Goal: Answer question/provide support: Share knowledge or assist other users

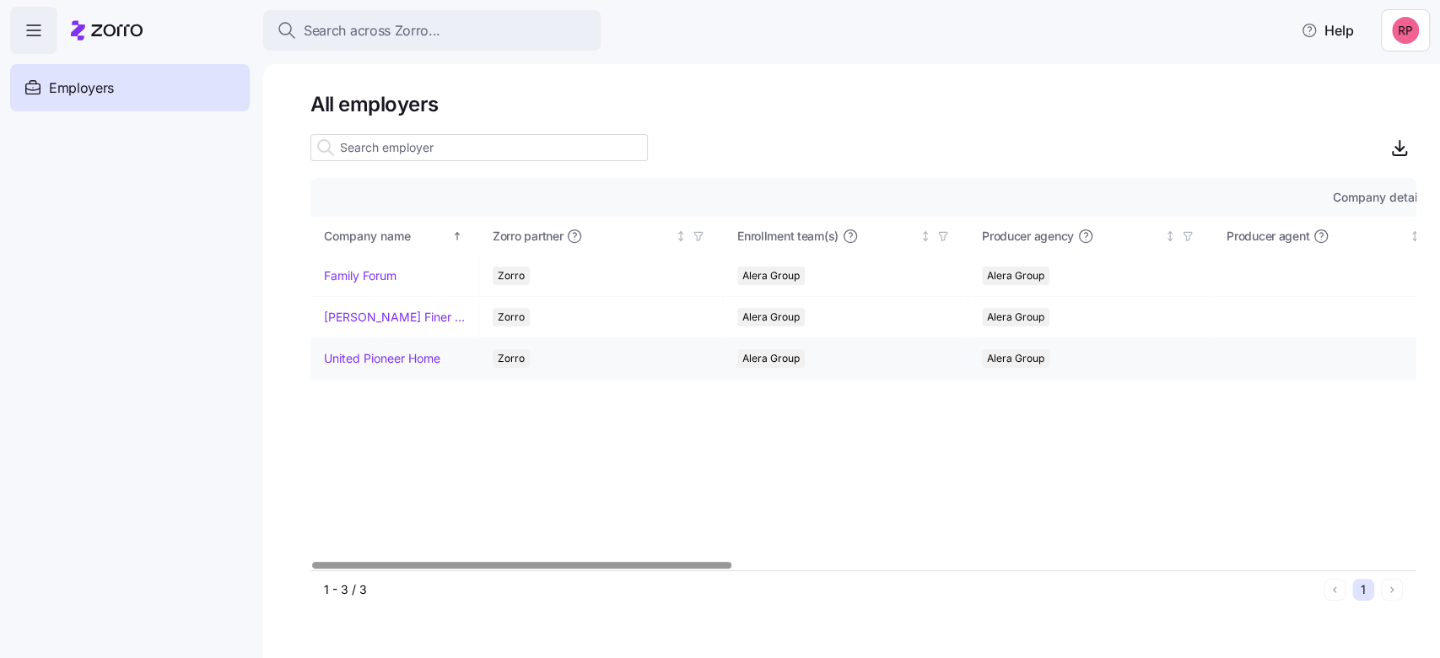
click at [361, 360] on link "United Pioneer Home" at bounding box center [382, 358] width 116 height 17
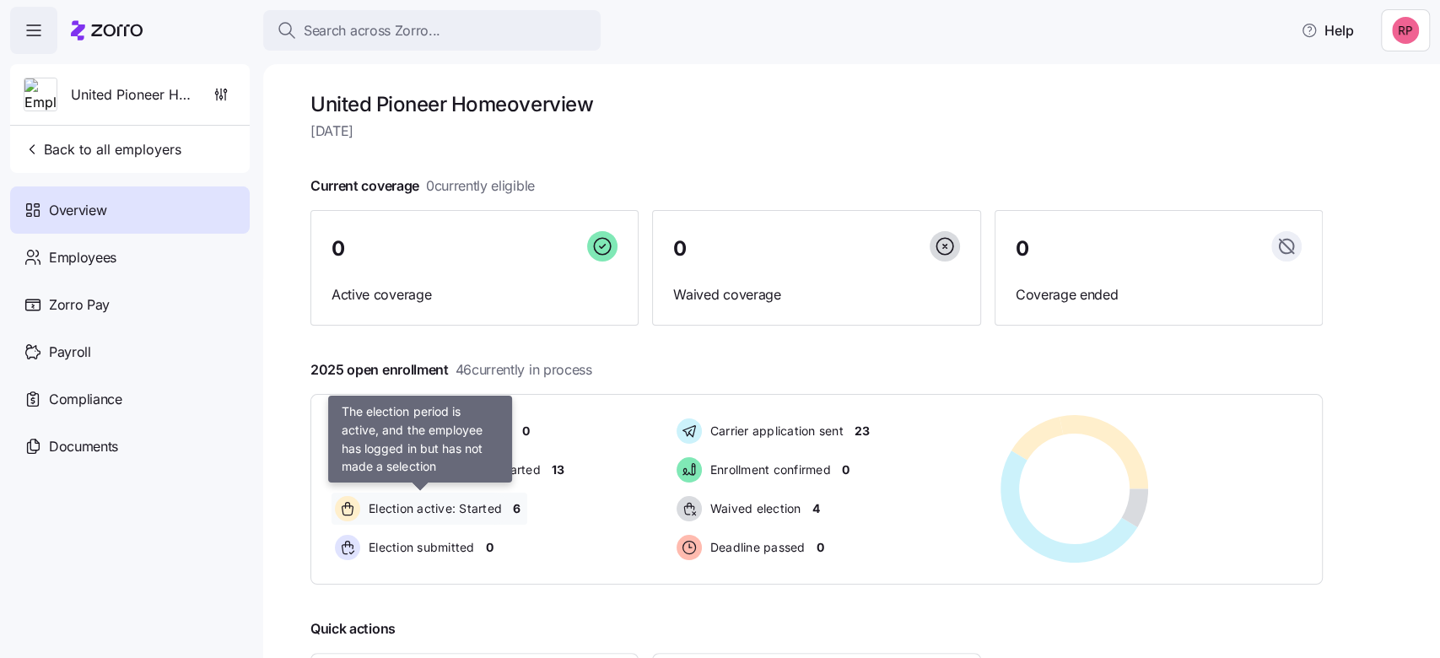
click at [429, 510] on span "Election active: Started" at bounding box center [433, 508] width 138 height 17
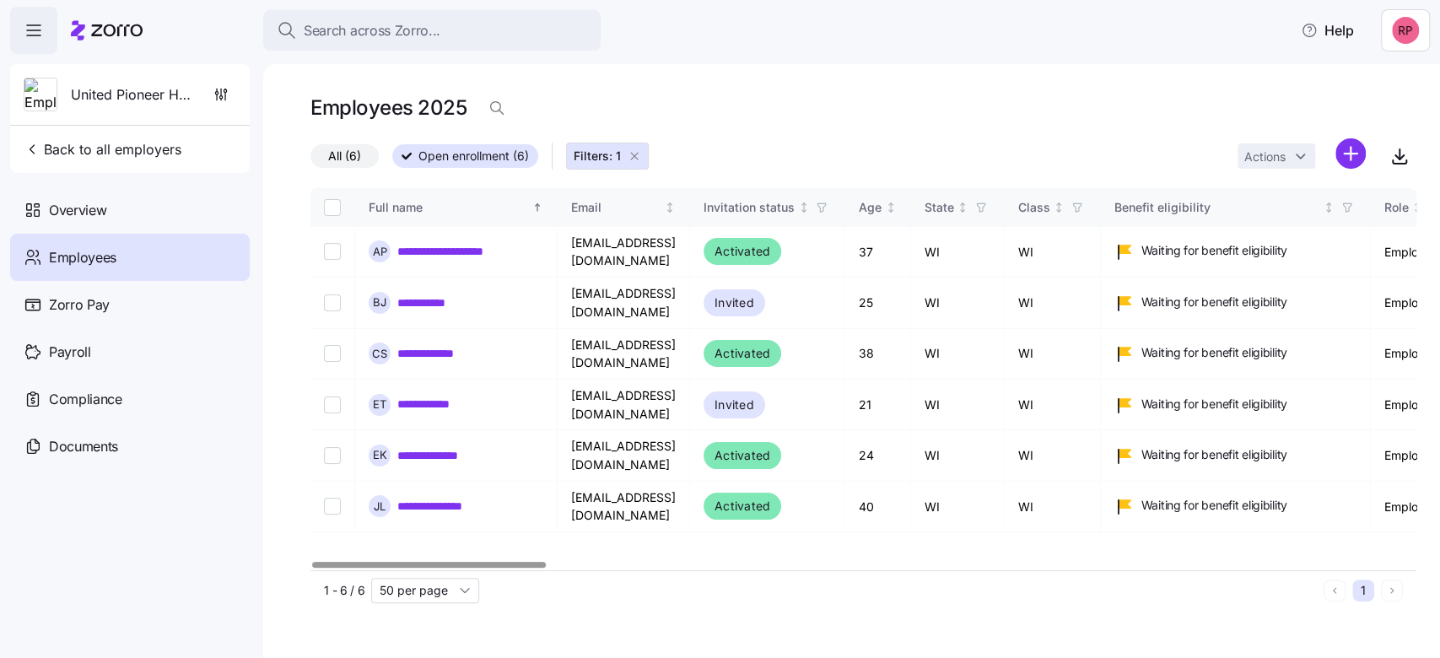
drag, startPoint x: 634, startPoint y: 154, endPoint x: 634, endPoint y: 165, distance: 11.8
click at [634, 154] on icon "button" at bounding box center [634, 155] width 13 height 13
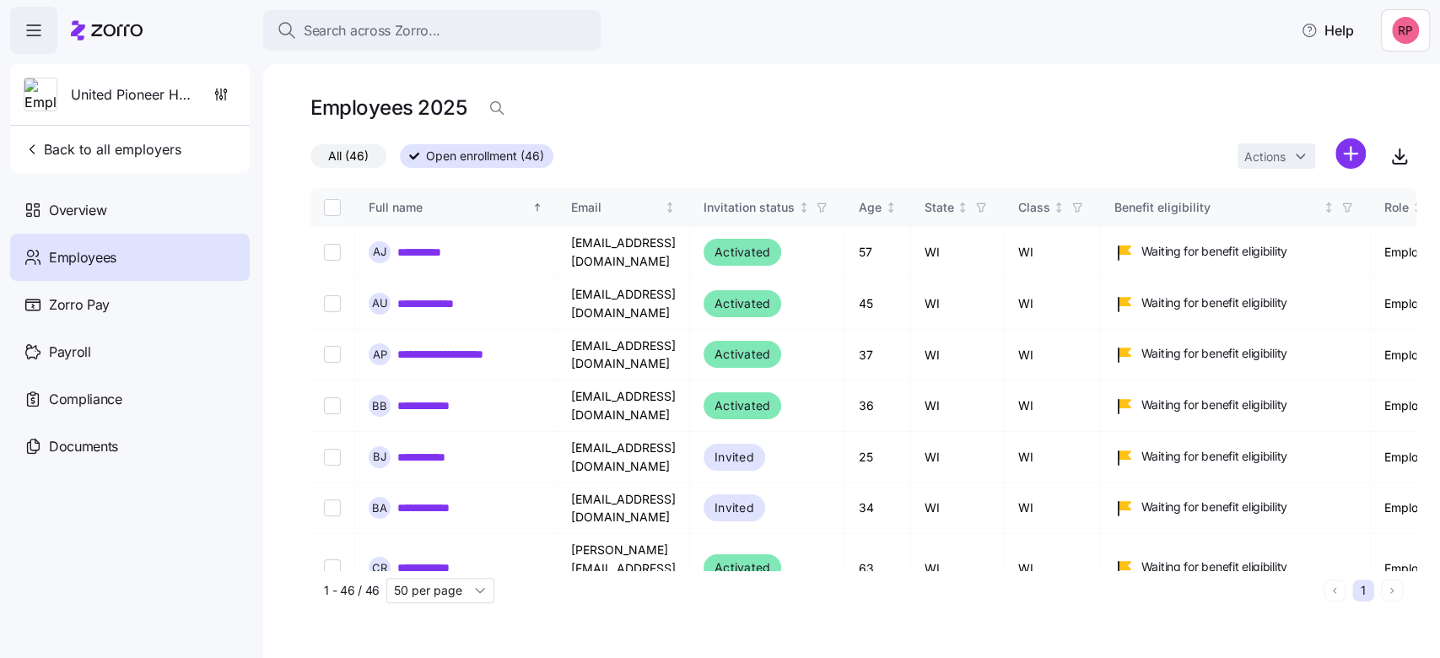
click at [634, 161] on div "All (46) Open enrollment (46) Actions" at bounding box center [863, 156] width 1106 height 36
click at [57, 213] on span "Overview" at bounding box center [77, 210] width 57 height 21
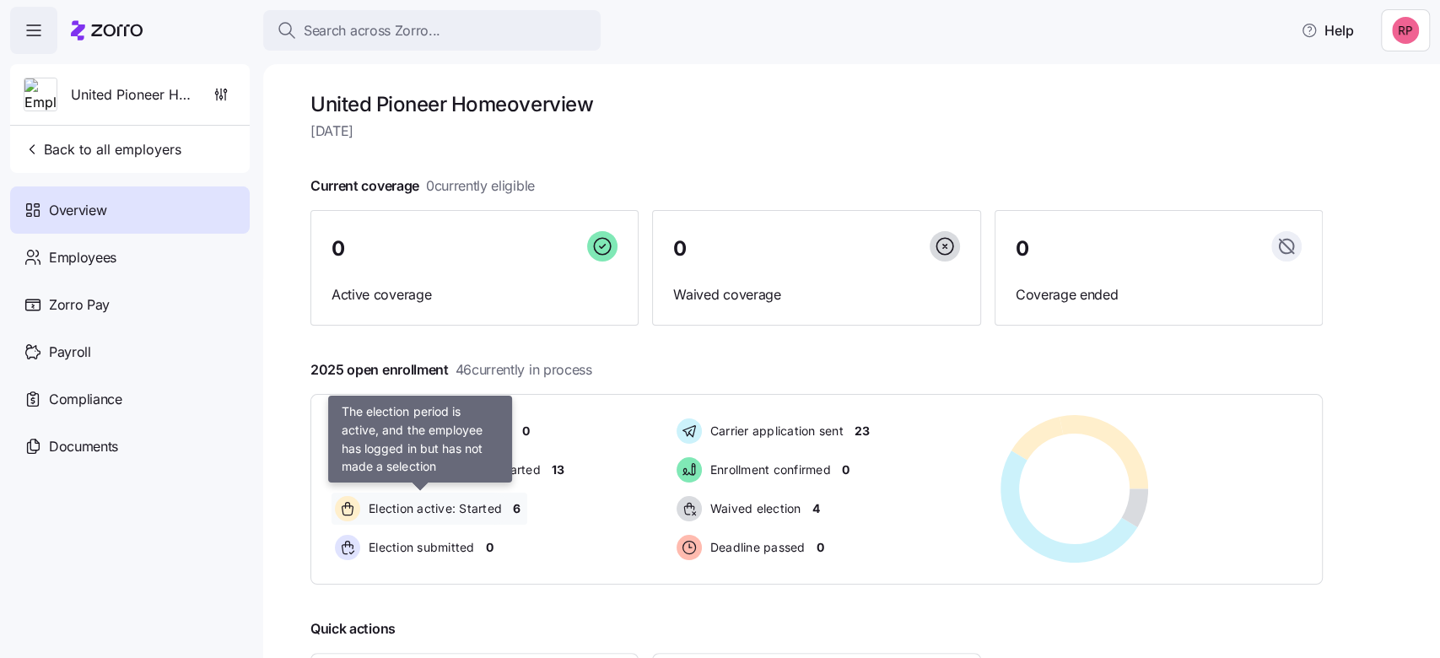
click at [458, 508] on span "Election active: Started" at bounding box center [433, 508] width 138 height 17
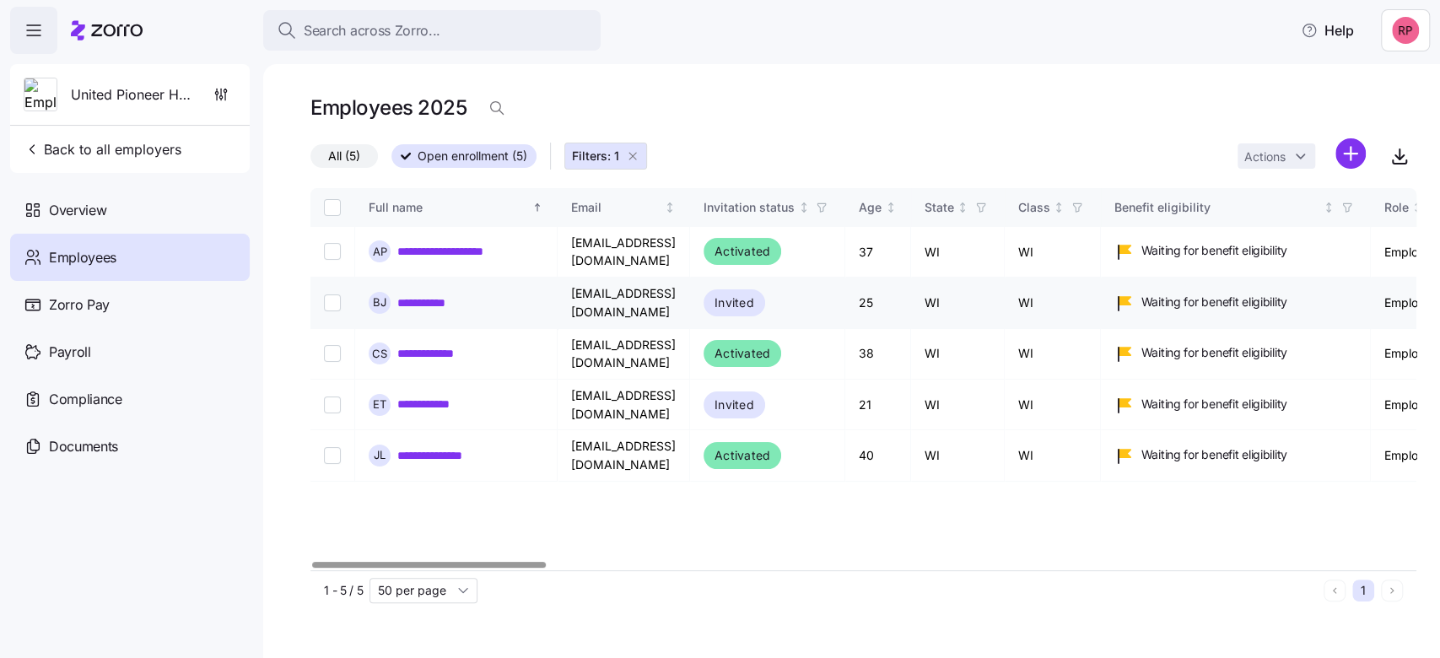
click at [430, 294] on link "**********" at bounding box center [429, 302] width 64 height 17
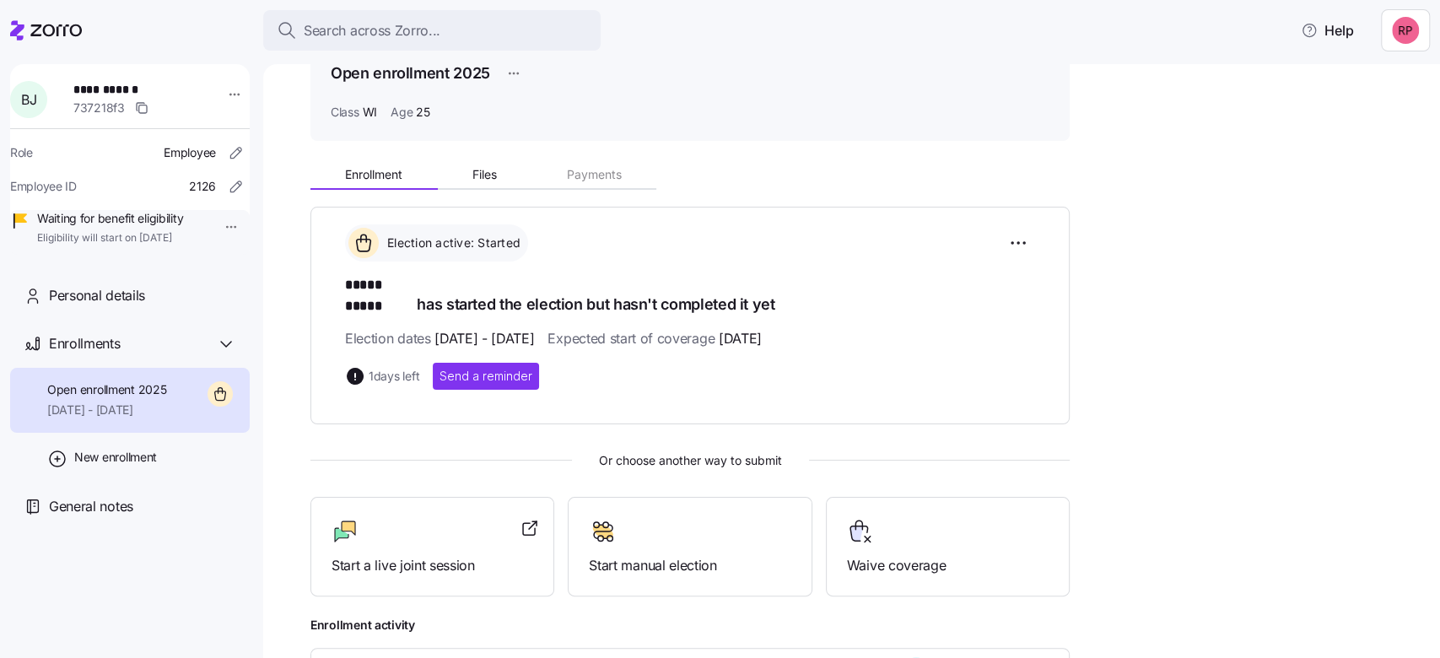
scroll to position [208, 0]
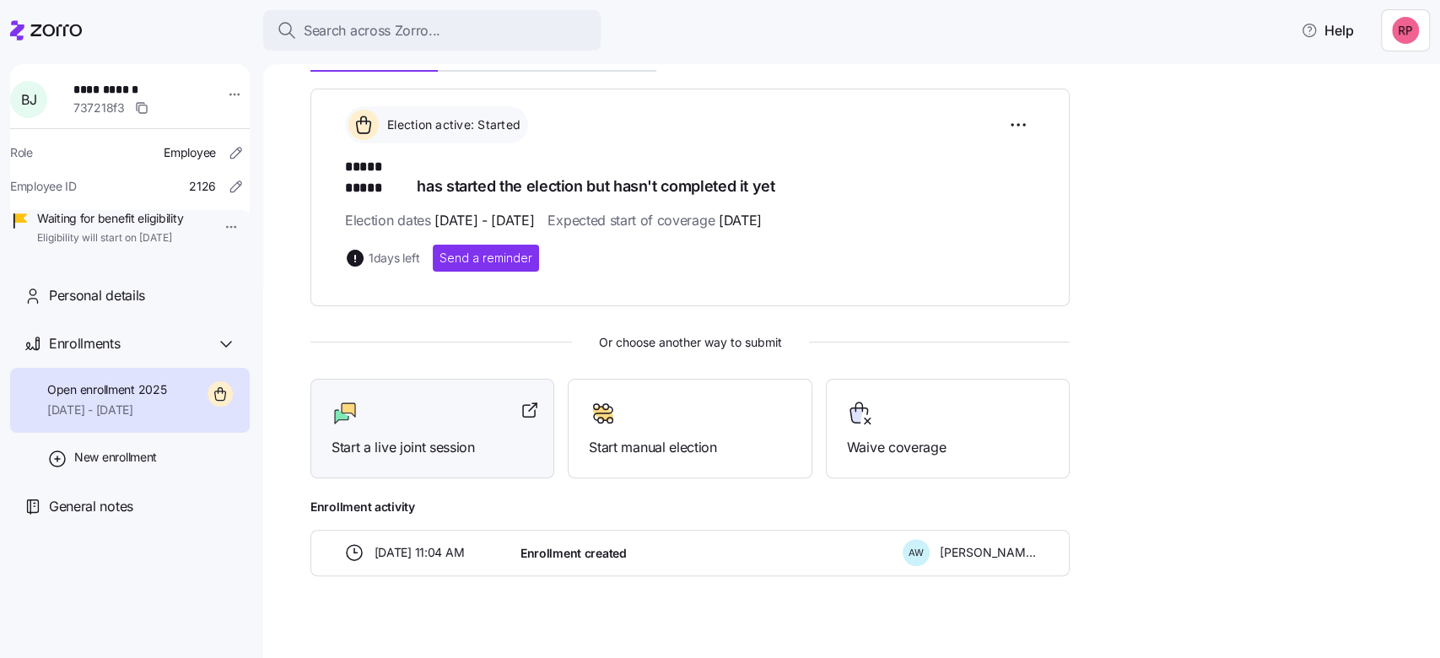
click at [383, 437] on span "Start a live joint session" at bounding box center [433, 447] width 202 height 21
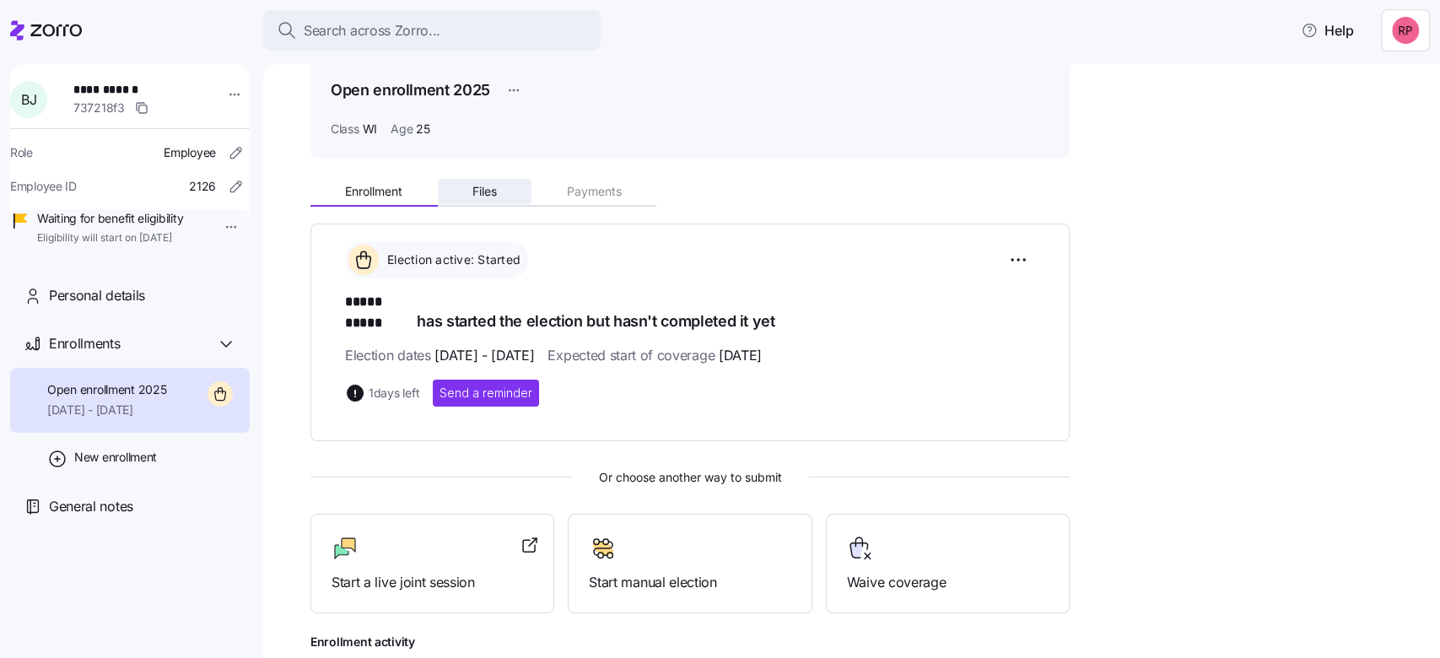
scroll to position [0, 0]
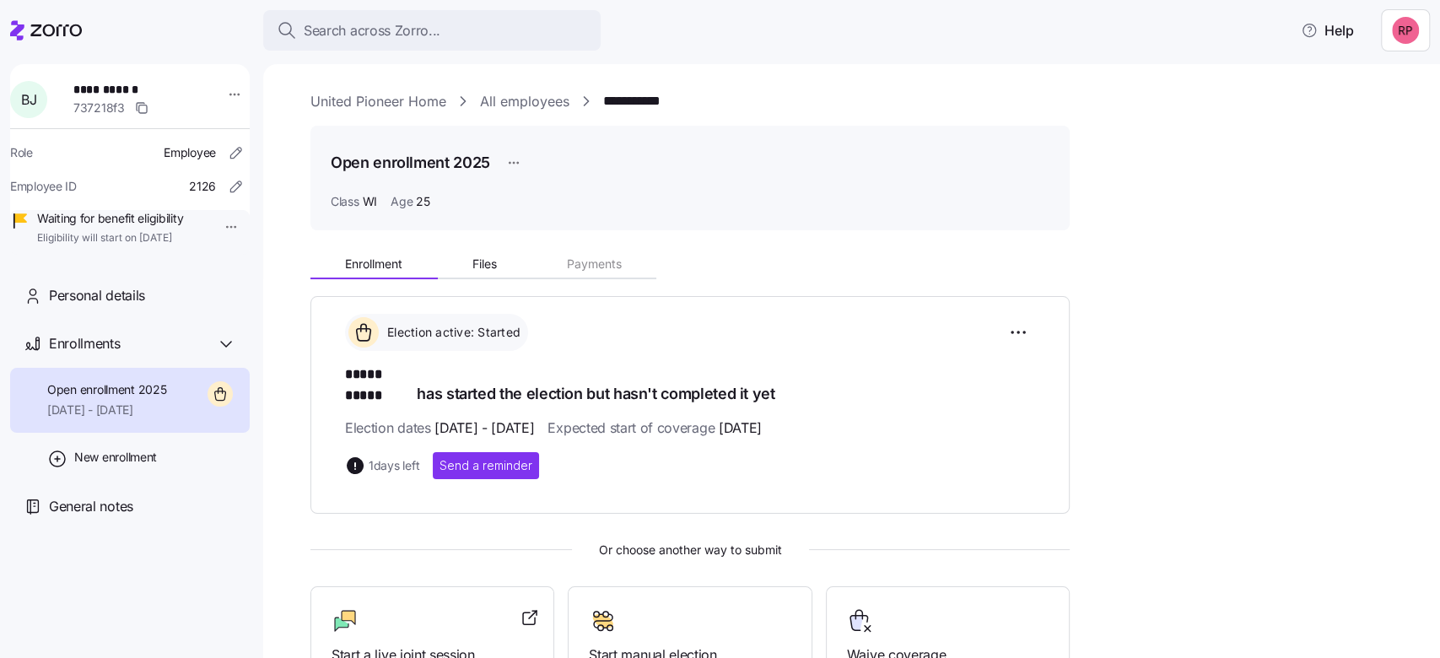
click at [349, 101] on link "United Pioneer Home" at bounding box center [378, 101] width 136 height 21
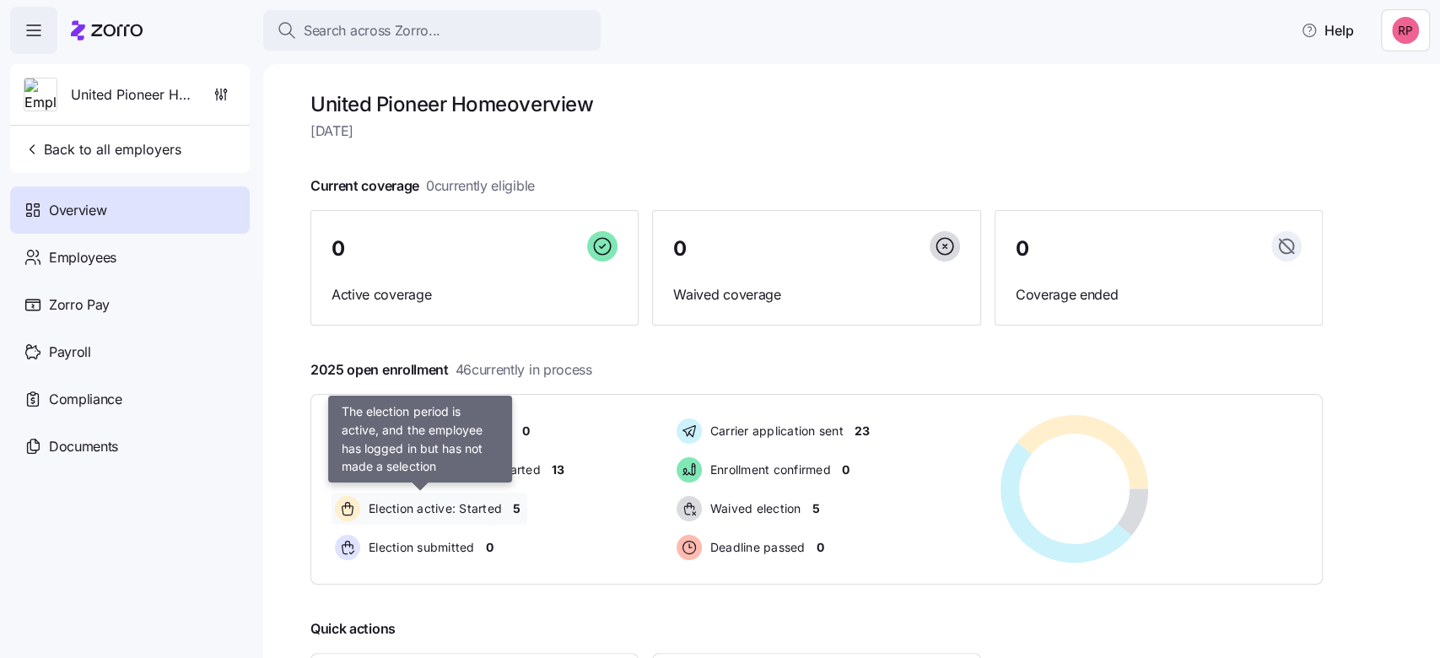
click at [483, 505] on span "Election active: Started" at bounding box center [433, 508] width 138 height 17
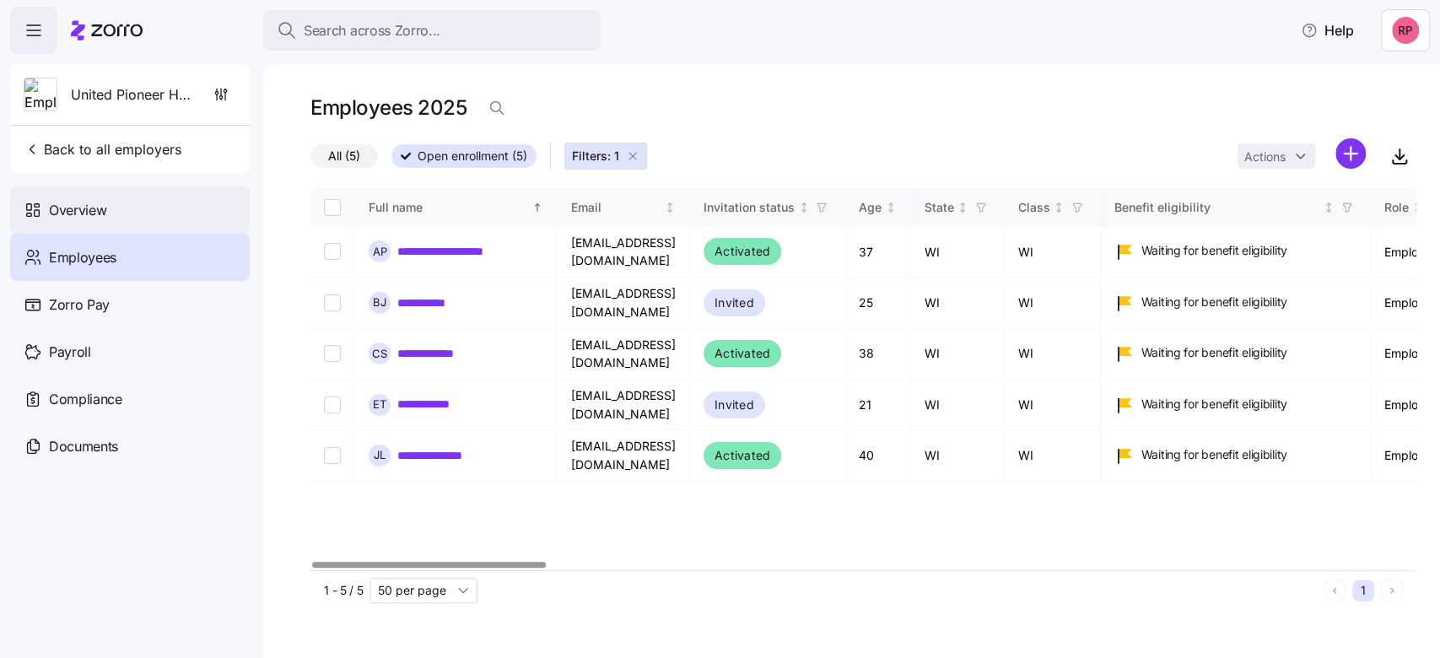
click at [74, 196] on div "Overview" at bounding box center [130, 209] width 240 height 47
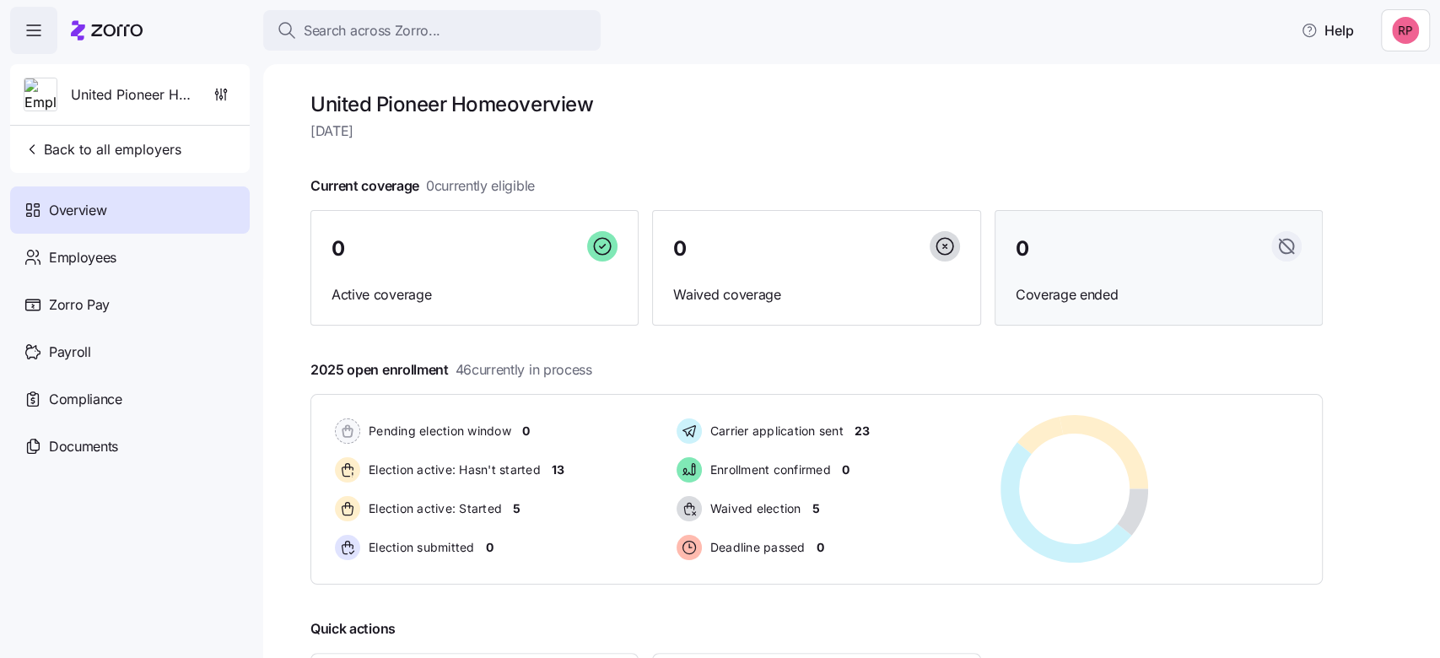
scroll to position [112, 0]
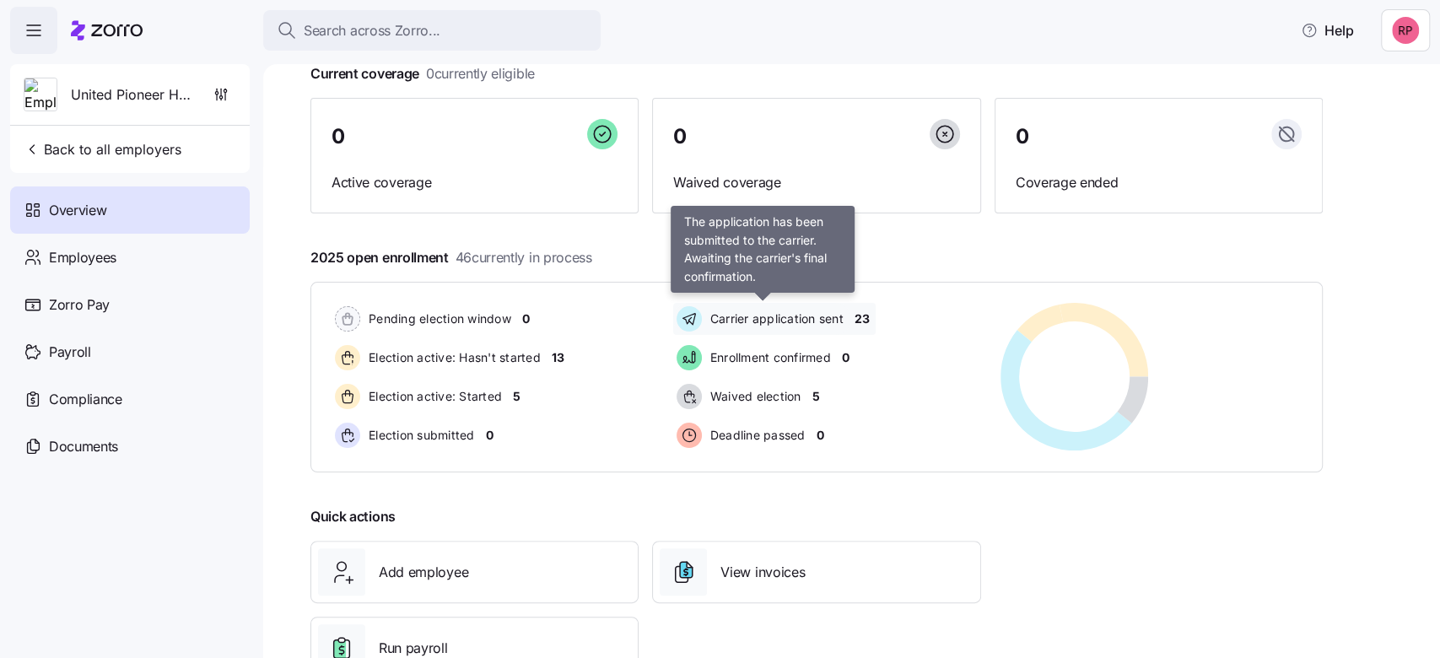
click at [823, 320] on span "Carrier application sent" at bounding box center [774, 318] width 138 height 17
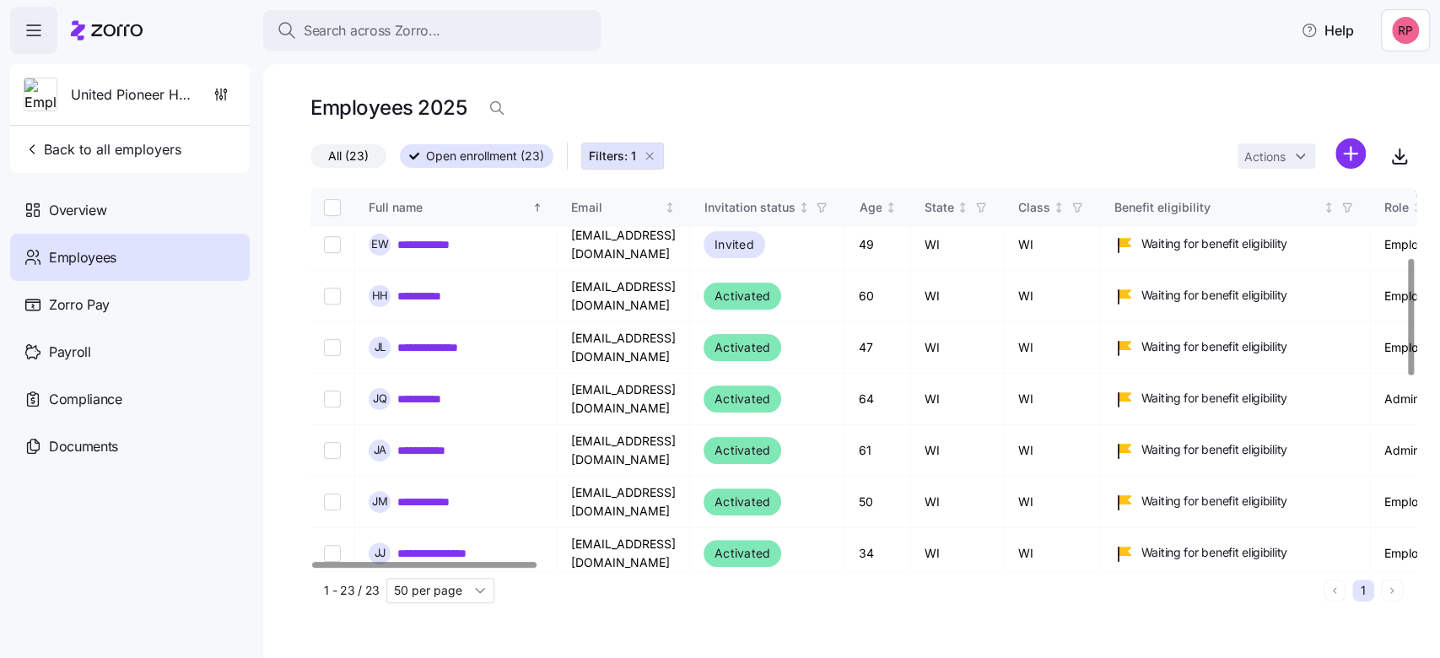
scroll to position [337, 0]
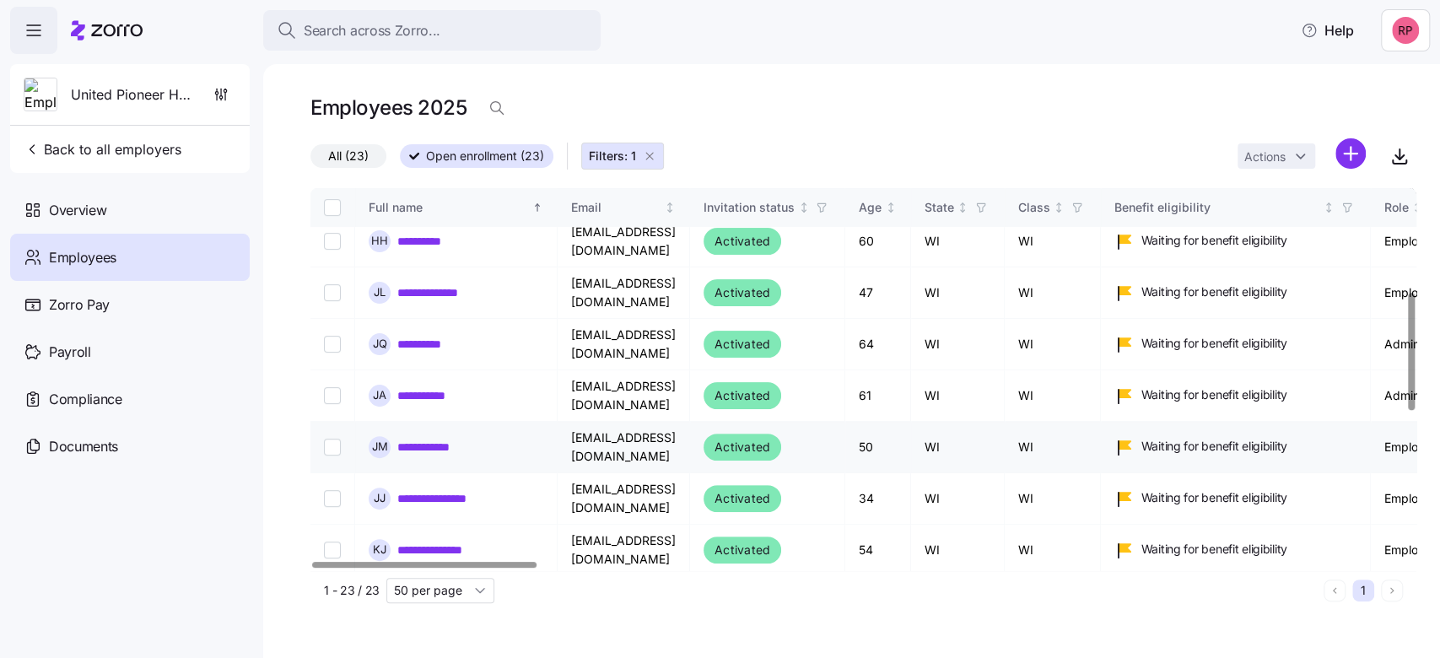
click at [449, 439] on link "**********" at bounding box center [431, 447] width 68 height 17
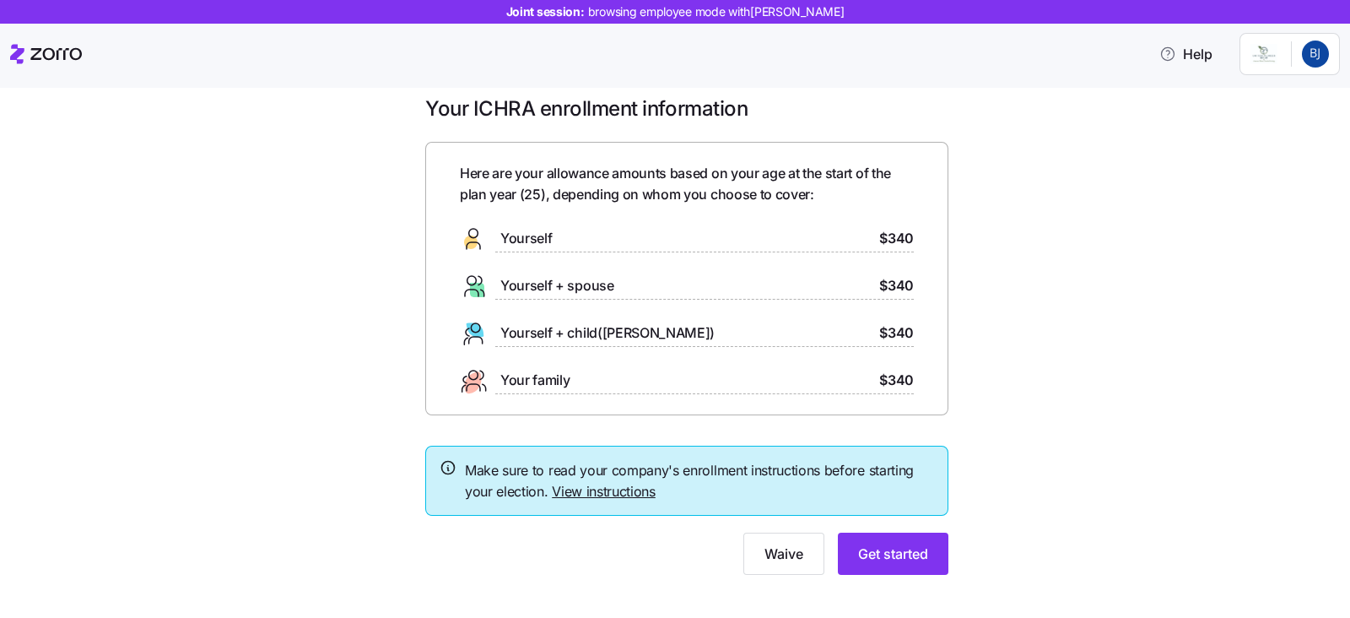
scroll to position [37, 0]
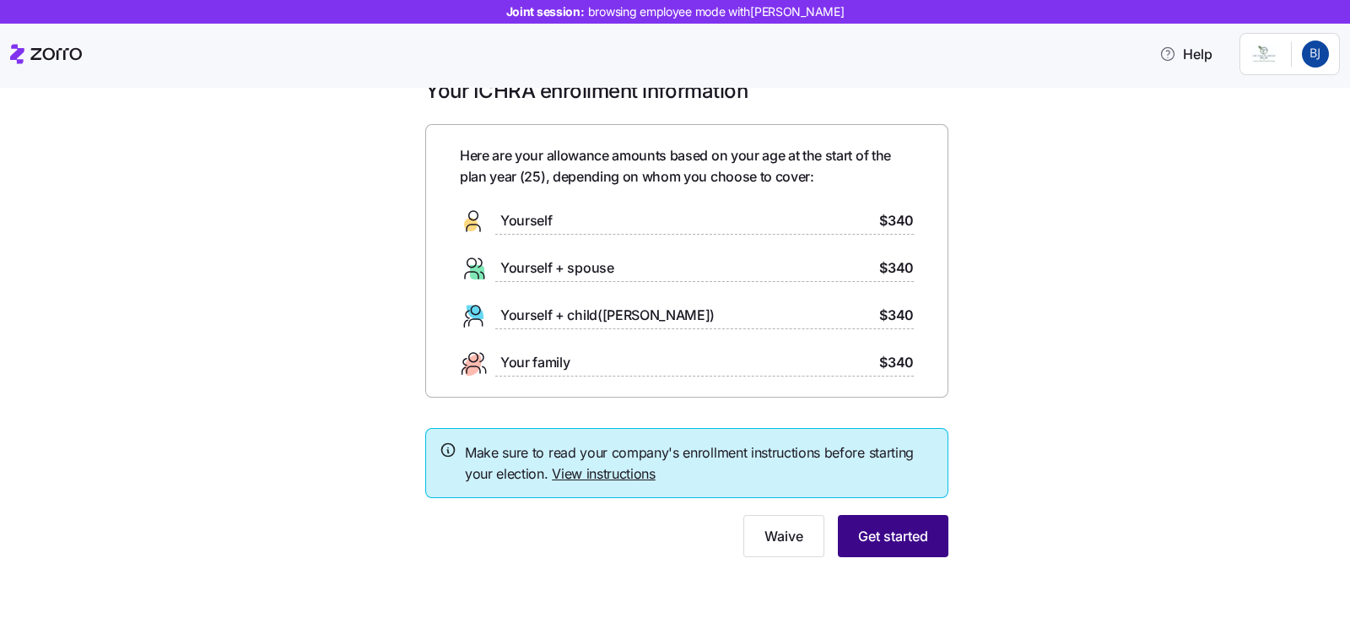
click at [921, 536] on button "Get started" at bounding box center [893, 536] width 111 height 42
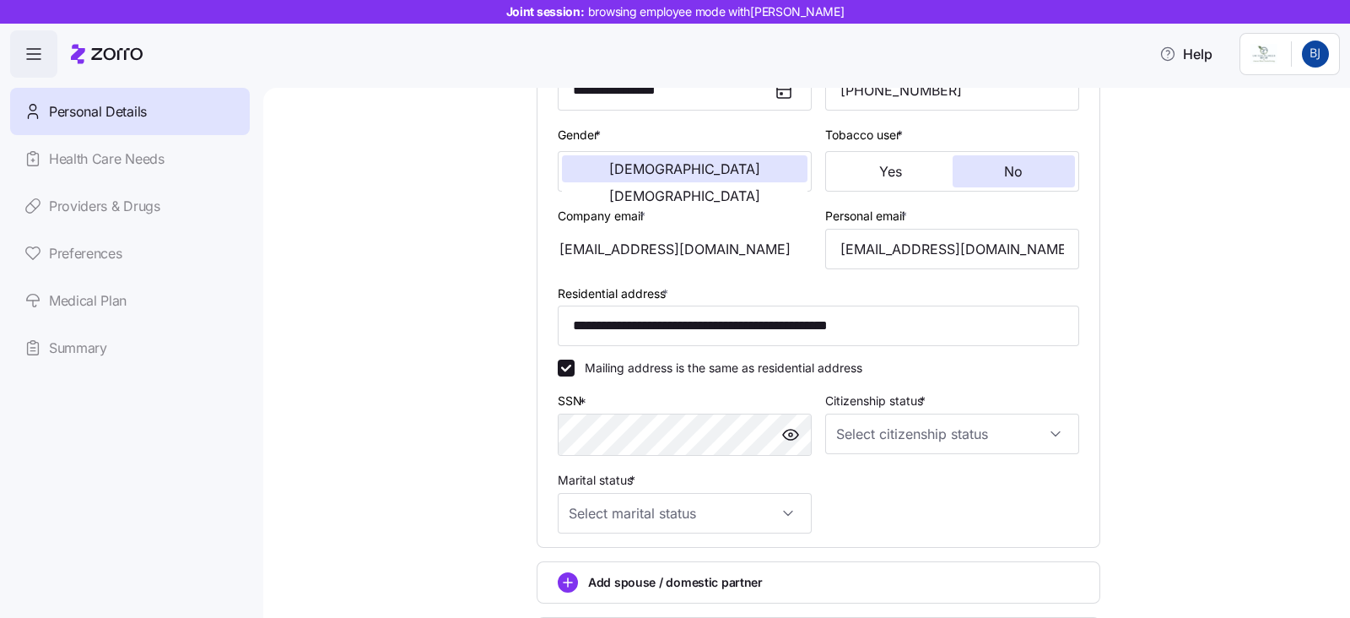
scroll to position [316, 0]
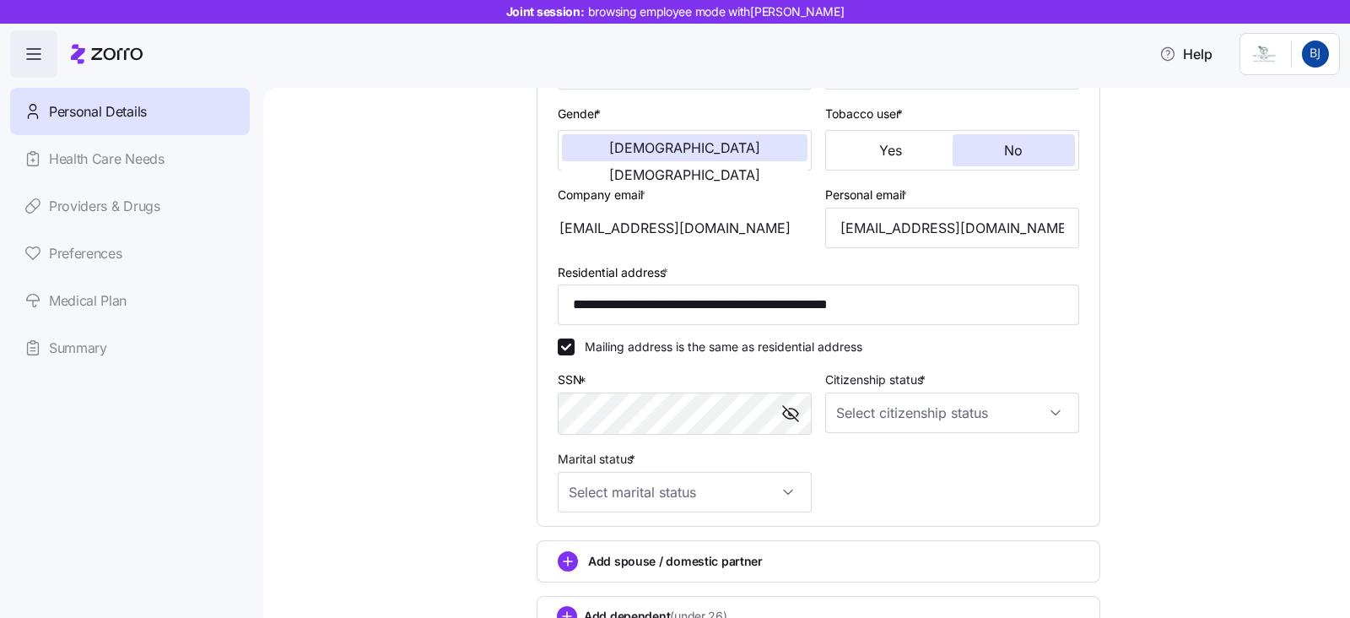
click at [1318, 48] on html "**********" at bounding box center [675, 303] width 1350 height 607
click at [1279, 103] on div "Log out" at bounding box center [1294, 99] width 66 height 19
